Goal: Information Seeking & Learning: Learn about a topic

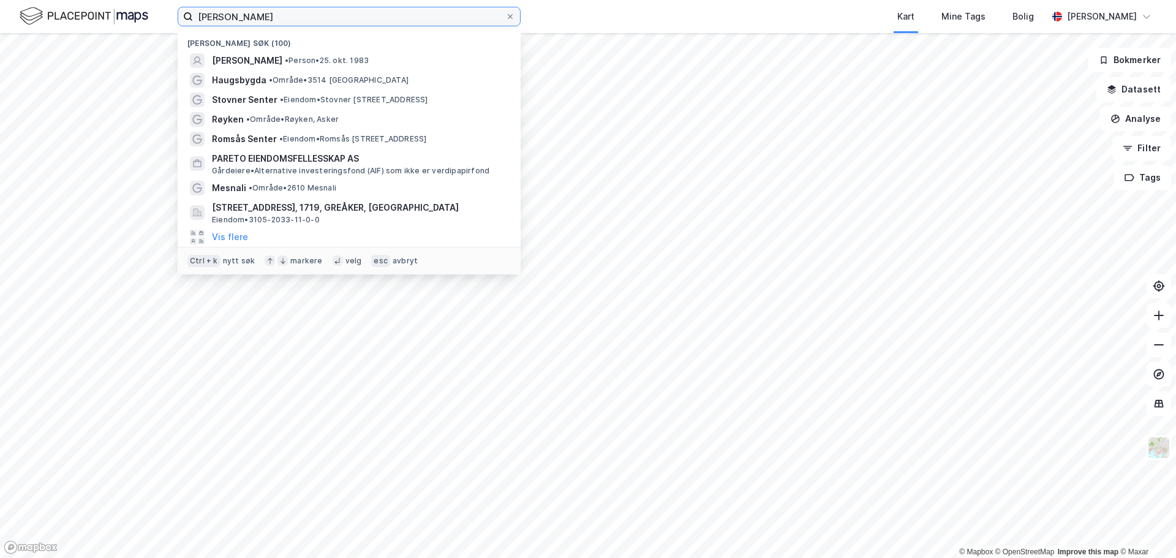
drag, startPoint x: 350, startPoint y: 16, endPoint x: -298, endPoint y: 8, distance: 648.3
click at [0, 8] on html "[PERSON_NAME] søk (100) [PERSON_NAME] • [DATE] [GEOGRAPHIC_DATA] • Område • [ST…" at bounding box center [588, 279] width 1176 height 558
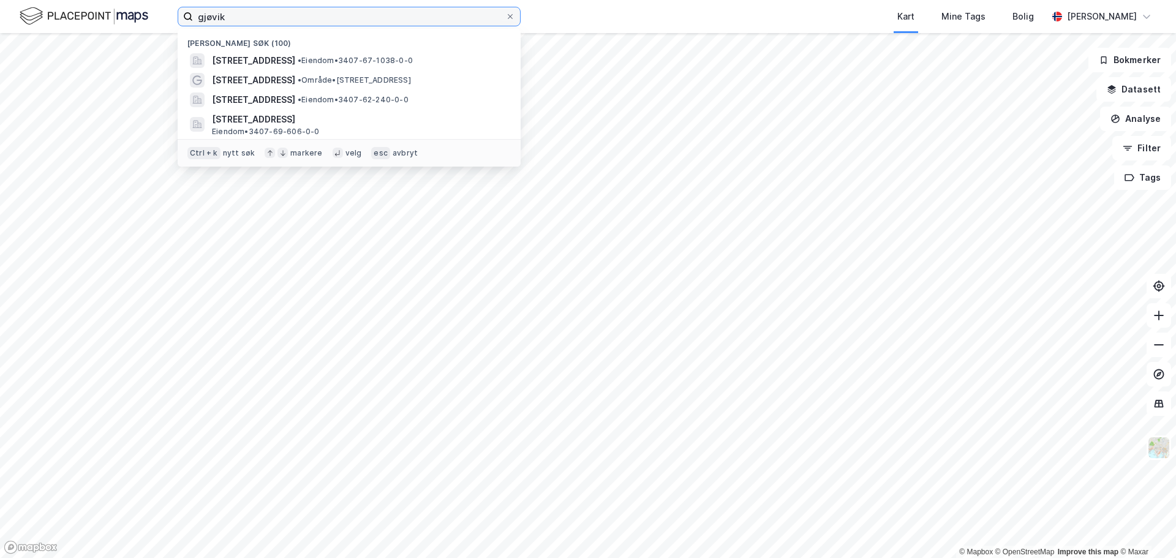
type input "gjøvik"
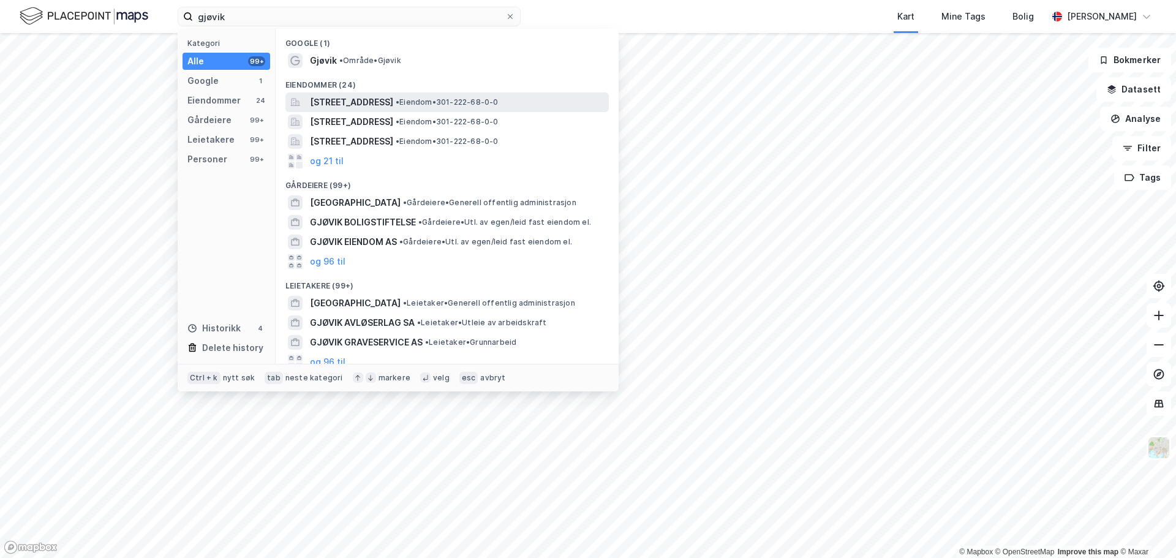
click at [333, 93] on div "[STREET_ADDRESS] • Eiendom • 301-222-68-0-0" at bounding box center [448, 103] width 324 height 20
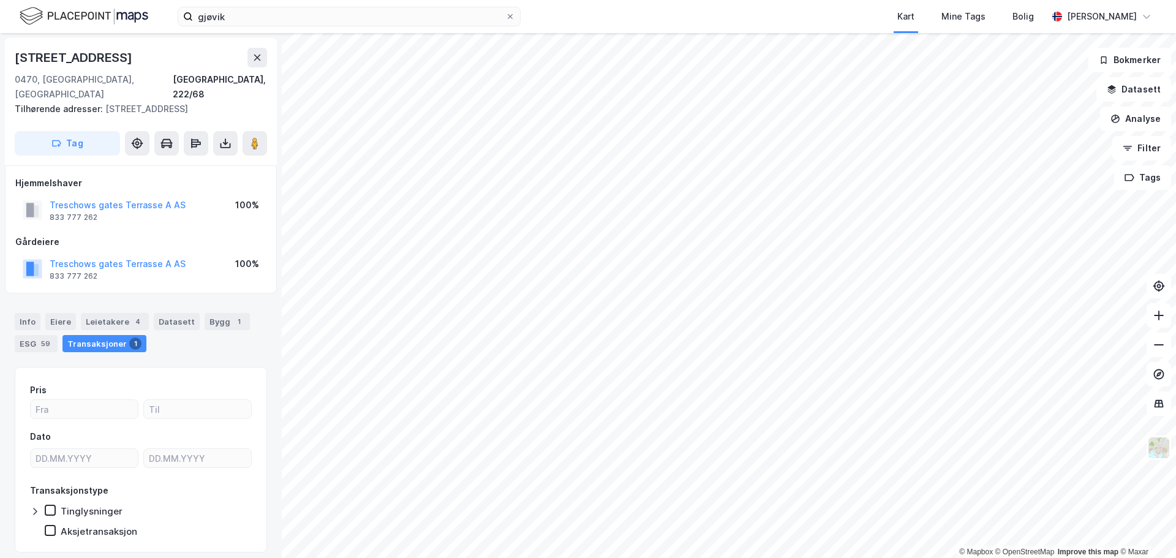
scroll to position [24, 0]
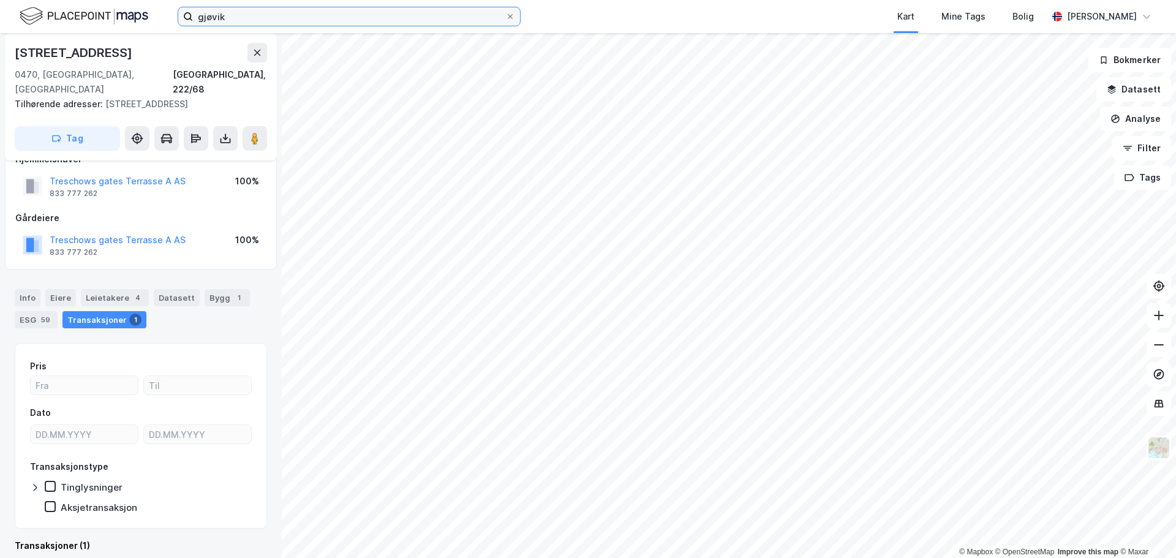
click at [271, 13] on input "gjøvik" at bounding box center [349, 16] width 312 height 18
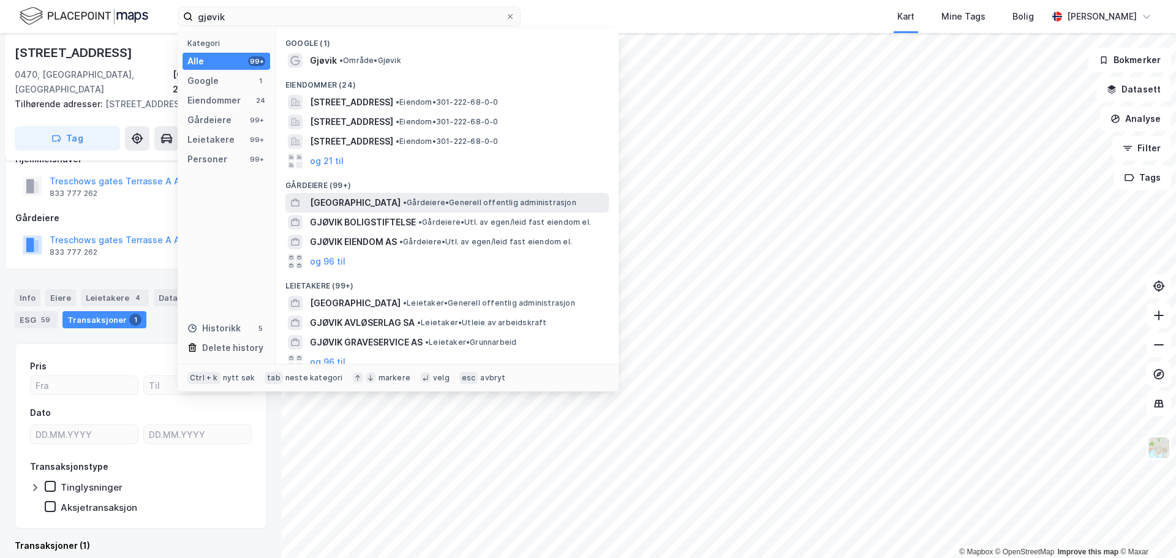
click at [403, 200] on span "• [PERSON_NAME] offentlig administrasjon" at bounding box center [489, 203] width 173 height 10
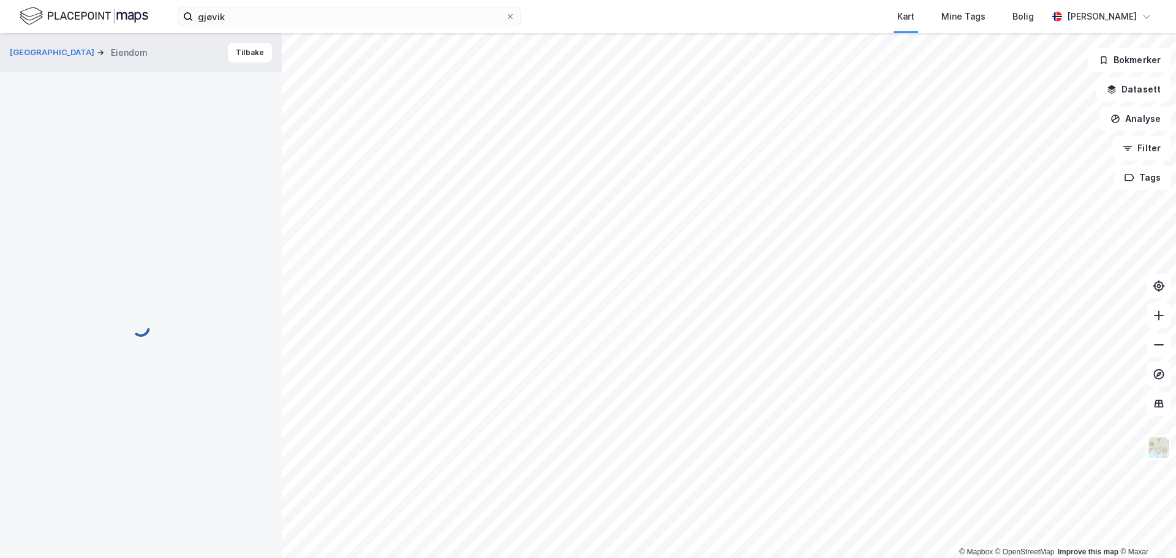
scroll to position [24, 0]
